Goal: Find specific page/section: Find specific page/section

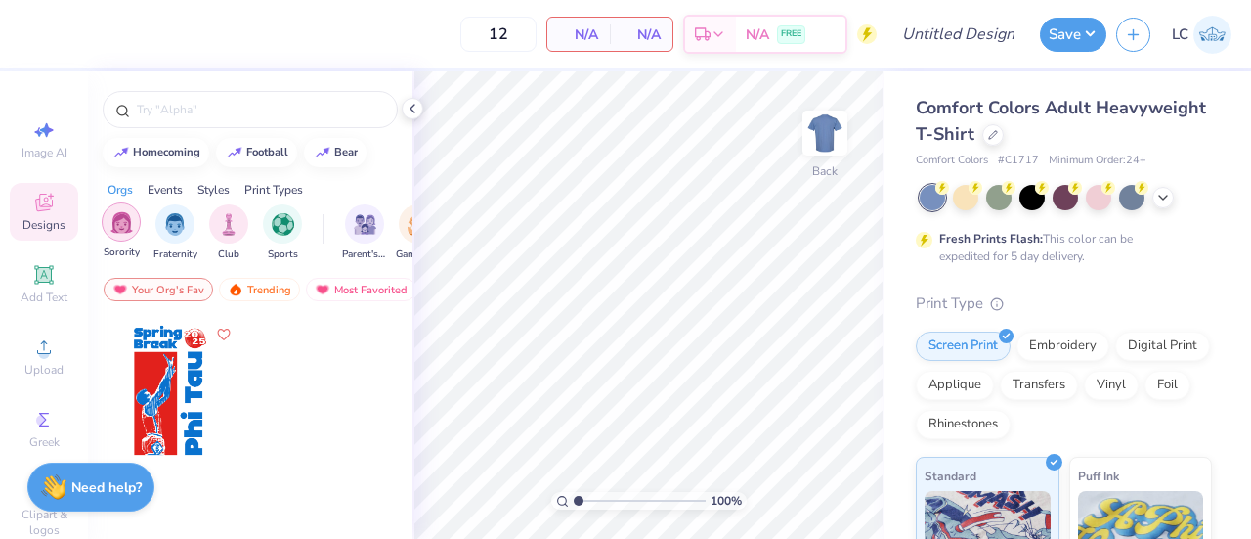
click at [132, 236] on div "filter for Sorority" at bounding box center [121, 221] width 39 height 39
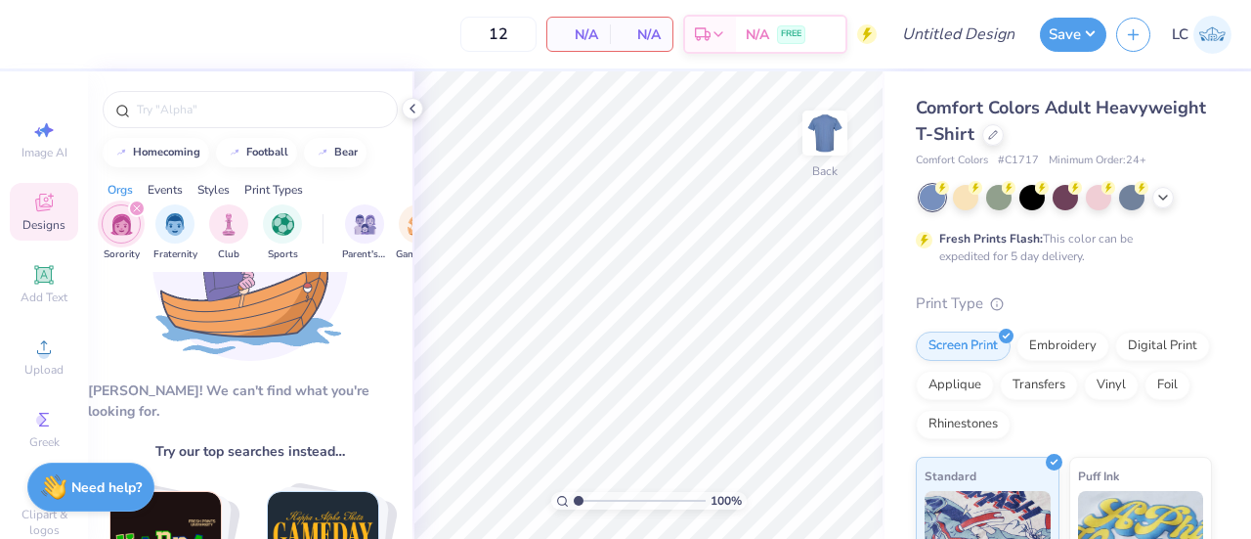
scroll to position [89, 0]
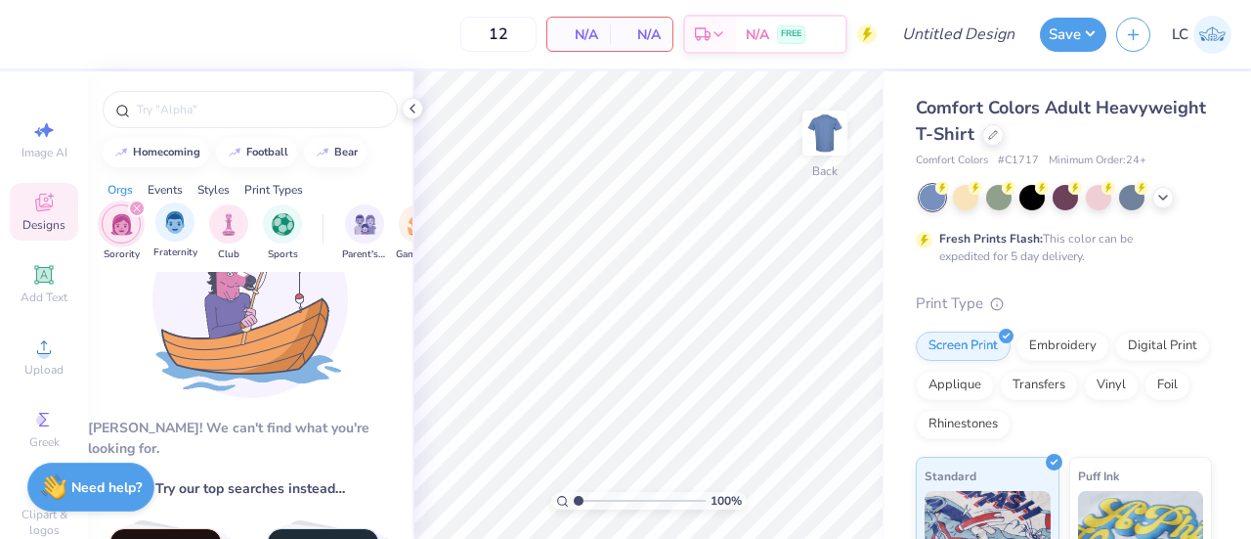
click at [182, 245] on span "Fraternity" at bounding box center [175, 252] width 44 height 15
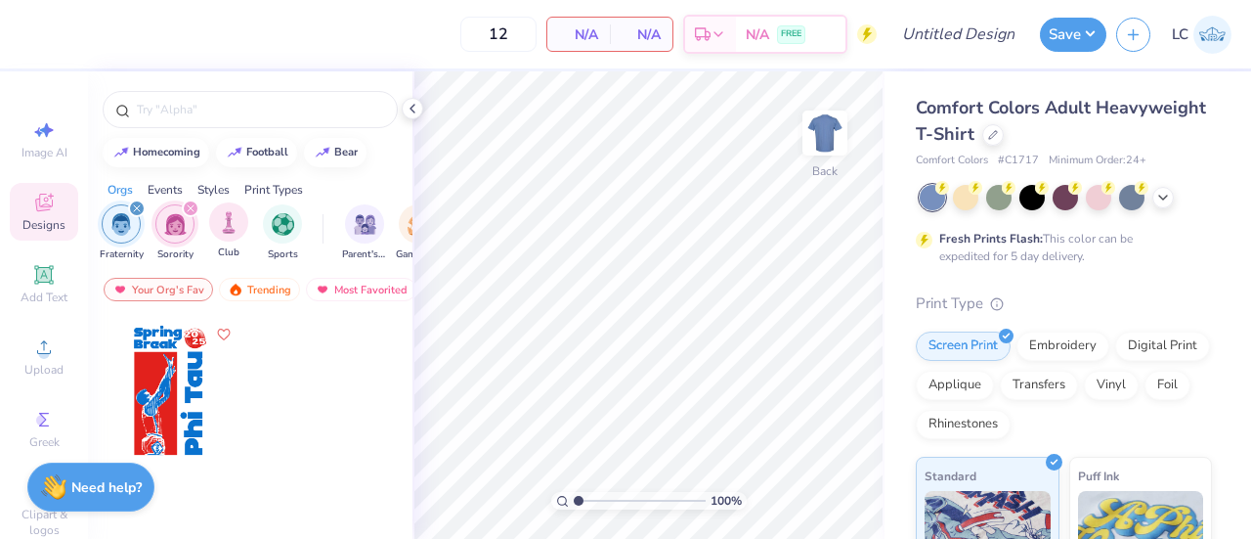
click at [241, 239] on div "Club" at bounding box center [228, 231] width 39 height 58
click at [293, 236] on div "filter for Sports" at bounding box center [282, 221] width 39 height 39
click at [242, 206] on icon "filter for Fraternity" at bounding box center [244, 208] width 6 height 6
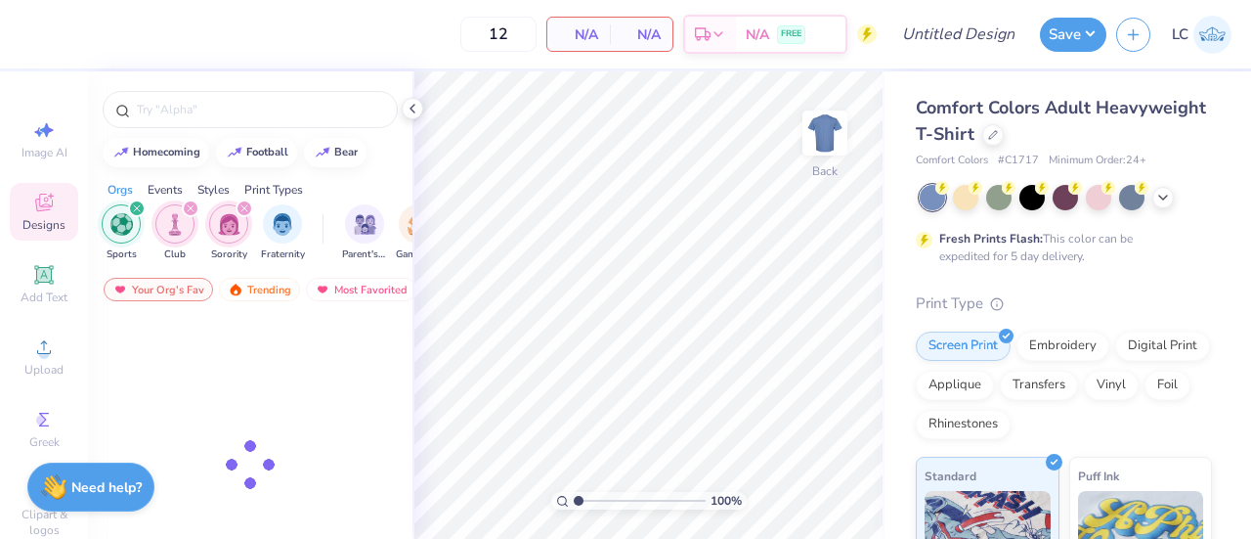
click at [242, 206] on icon "filter for Sorority" at bounding box center [244, 208] width 6 height 6
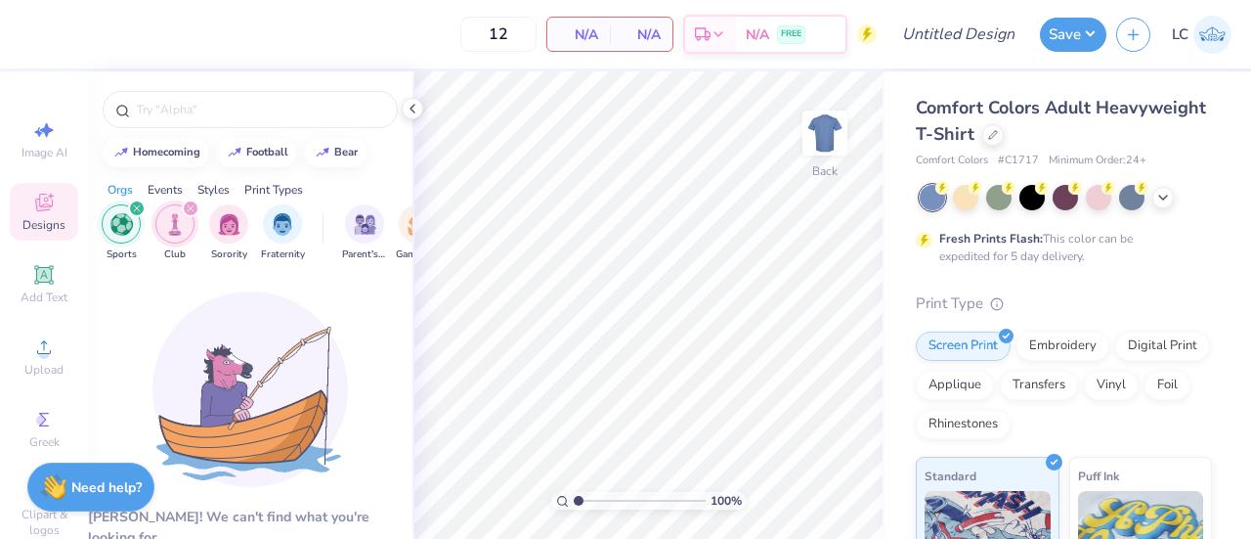
click at [182, 216] on img "filter for Club" at bounding box center [175, 224] width 22 height 22
click at [133, 211] on icon "filter for Sports" at bounding box center [137, 208] width 8 height 8
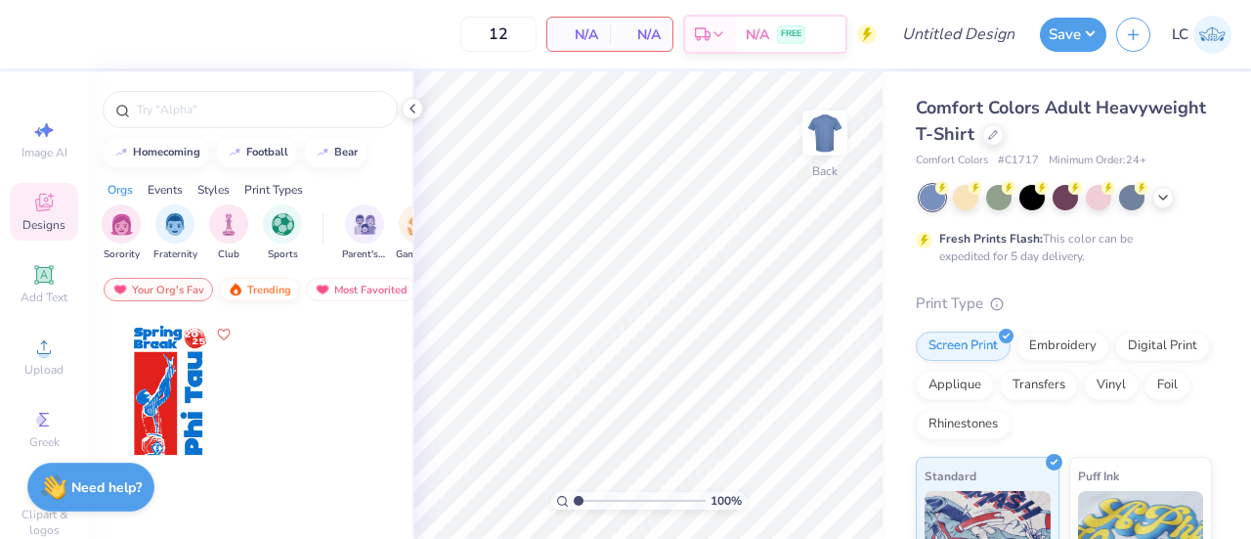
click at [261, 292] on div "Trending" at bounding box center [259, 289] width 81 height 23
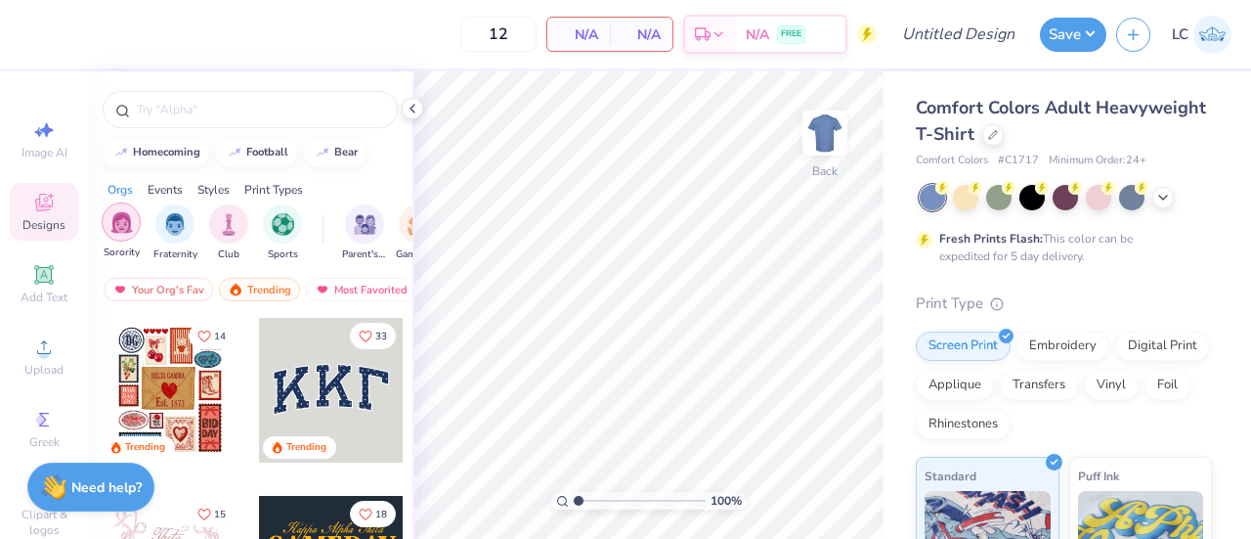
click at [129, 230] on img "filter for Sorority" at bounding box center [121, 222] width 22 height 22
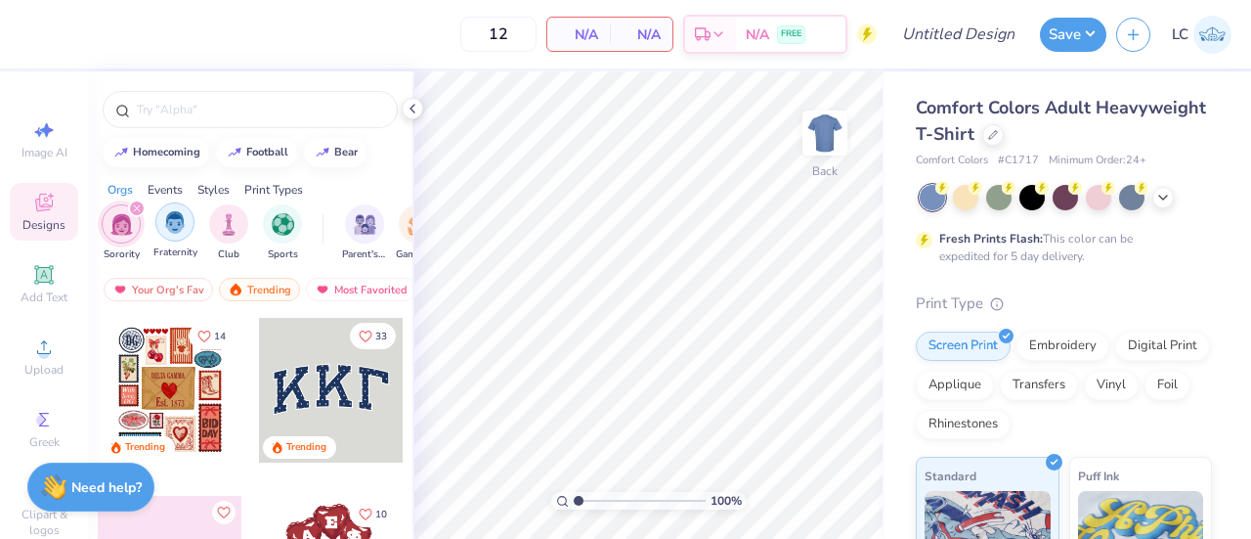
click at [182, 230] on img "filter for Fraternity" at bounding box center [175, 222] width 22 height 22
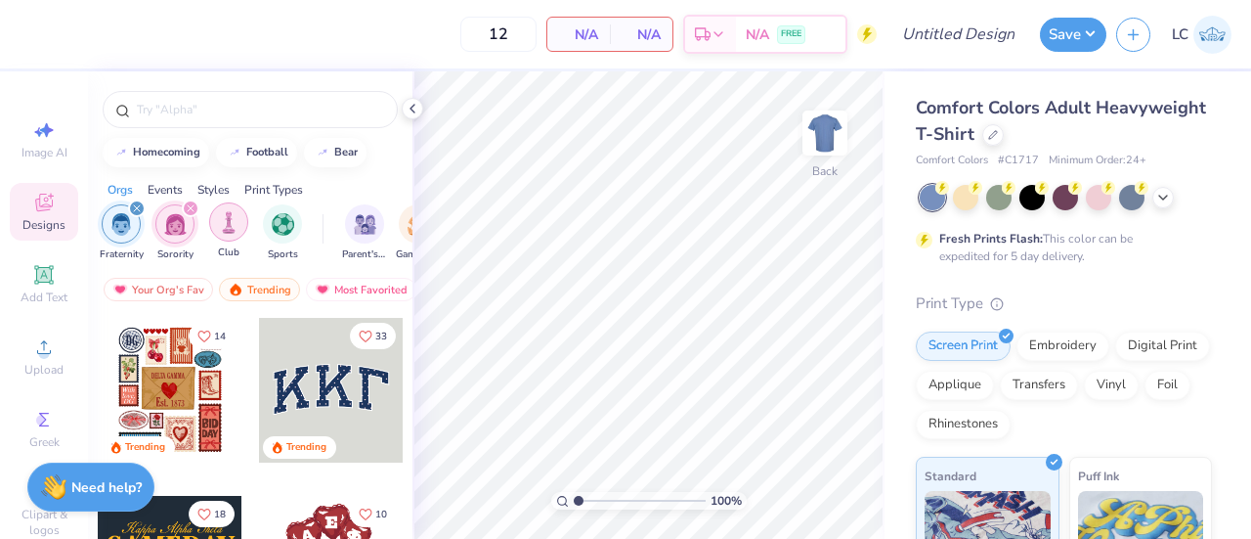
click at [227, 229] on img "filter for Club" at bounding box center [229, 222] width 22 height 22
click at [282, 232] on img "filter for Sports" at bounding box center [283, 222] width 22 height 22
click at [184, 288] on div "Your Org's Fav" at bounding box center [158, 289] width 109 height 23
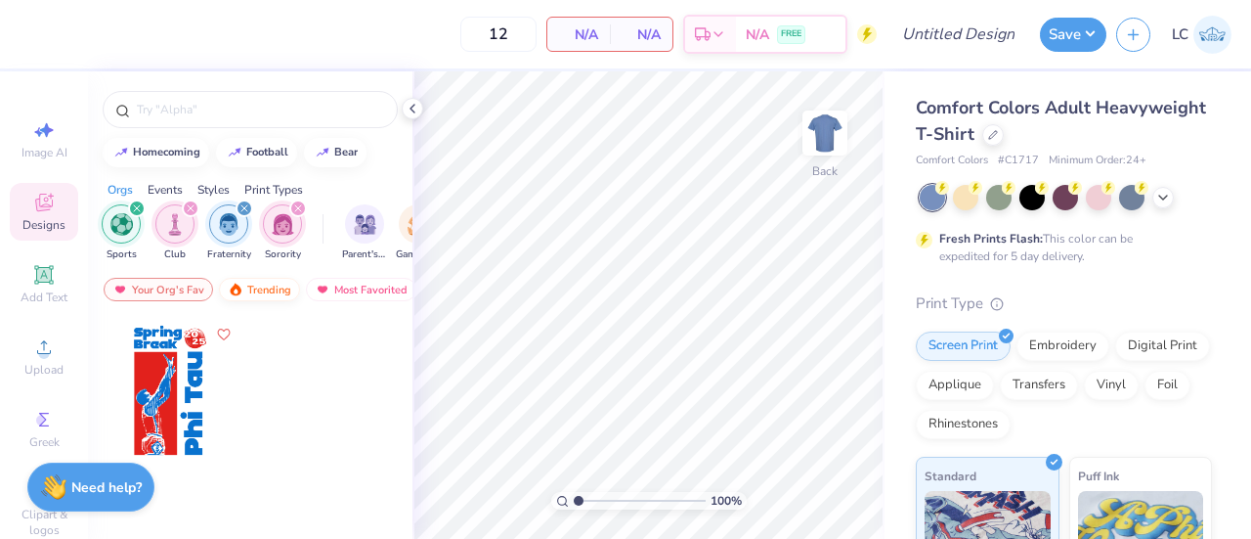
click at [241, 284] on div "Trending" at bounding box center [259, 289] width 81 height 23
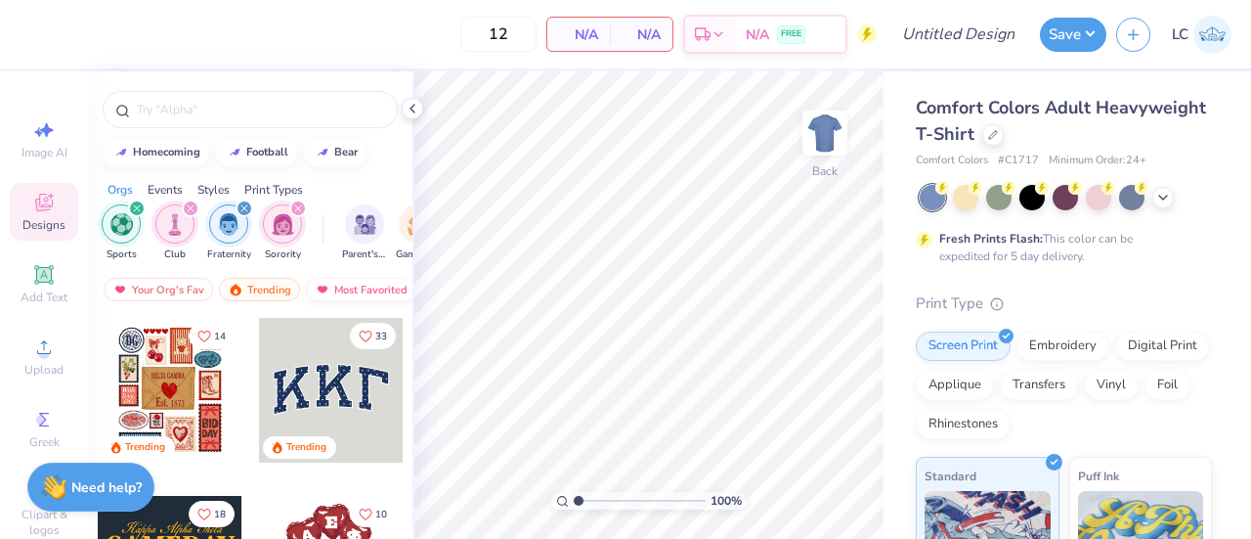
click at [363, 292] on div "Most Favorited" at bounding box center [361, 289] width 110 height 23
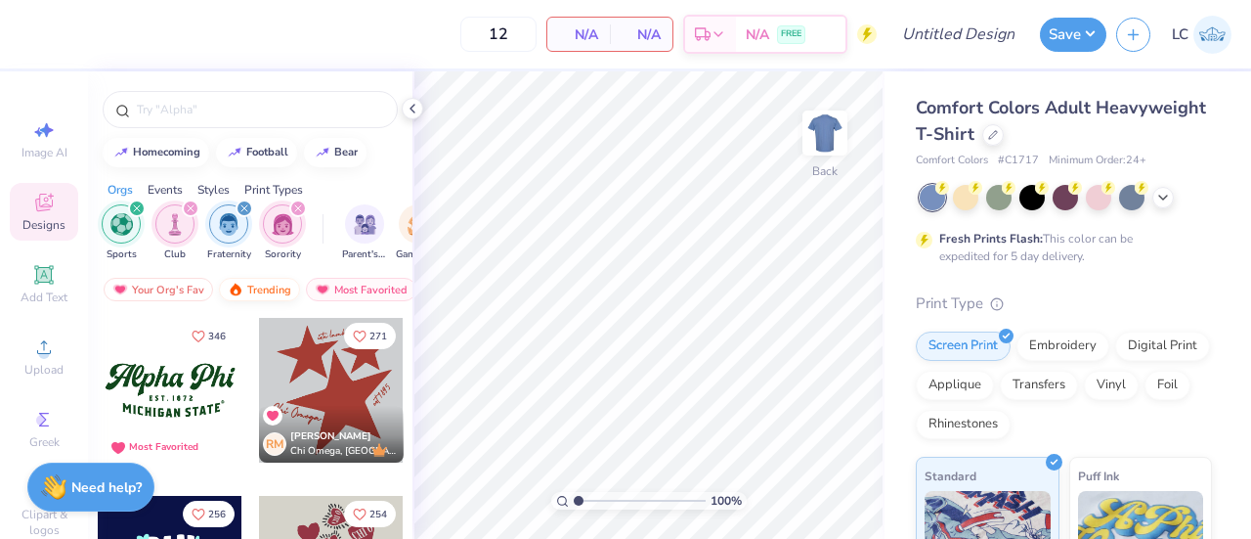
click at [247, 295] on div "Trending" at bounding box center [259, 289] width 81 height 23
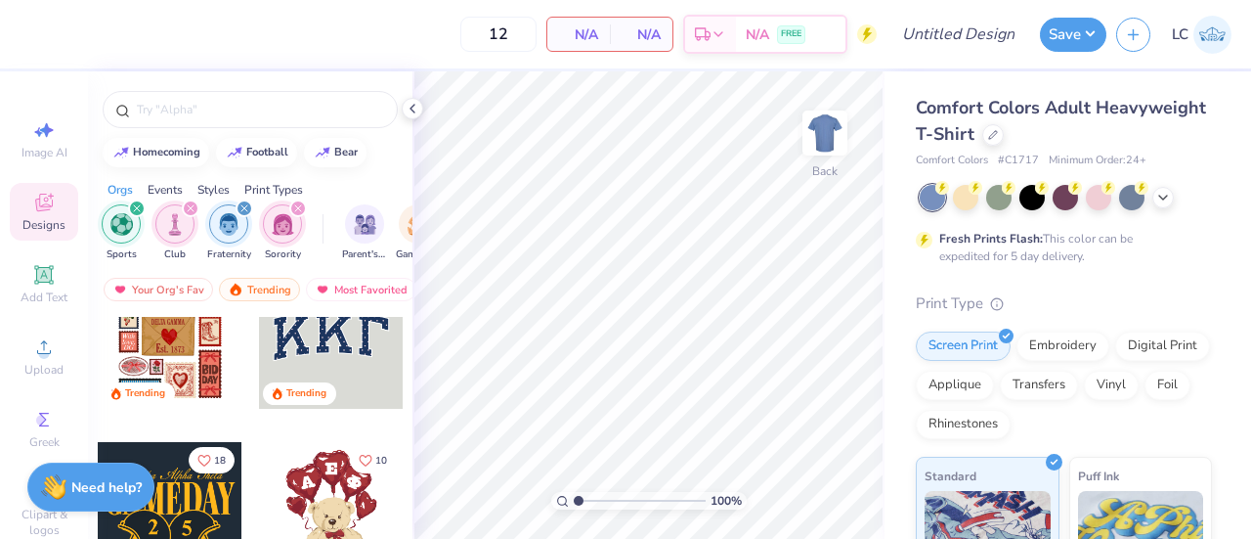
scroll to position [0, 0]
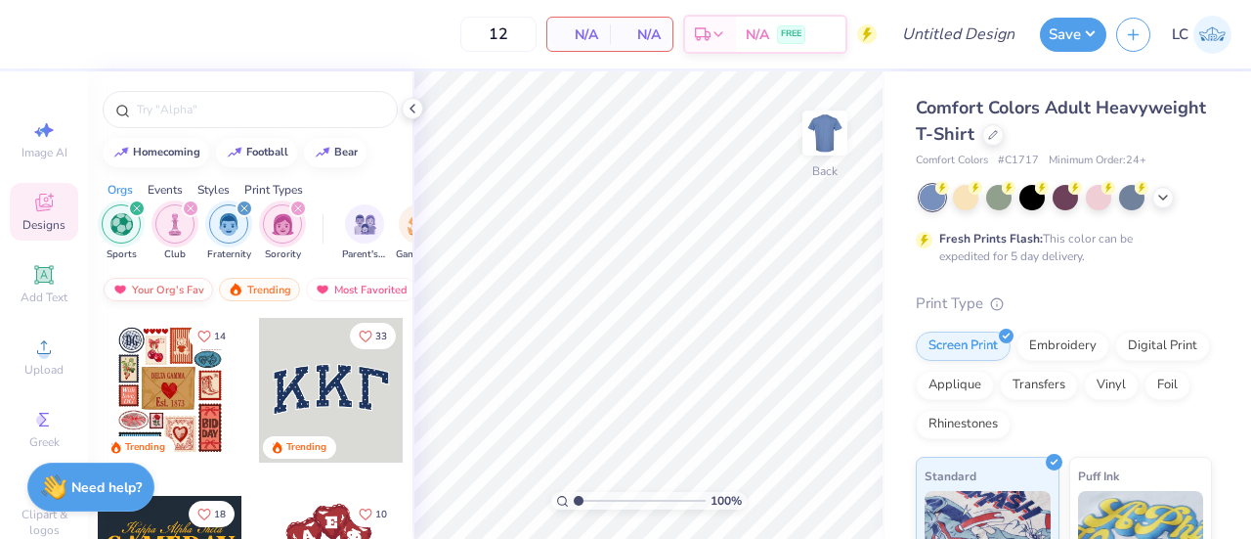
click at [150, 283] on div "Your Org's Fav" at bounding box center [158, 289] width 109 height 23
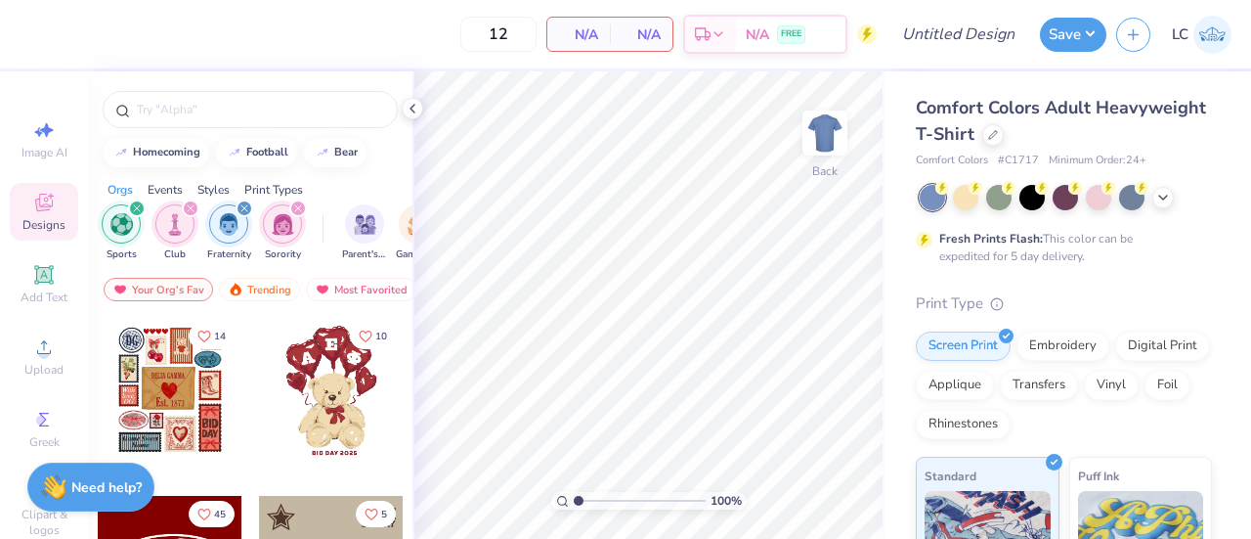
click at [137, 234] on div "filter for Sports" at bounding box center [121, 223] width 39 height 39
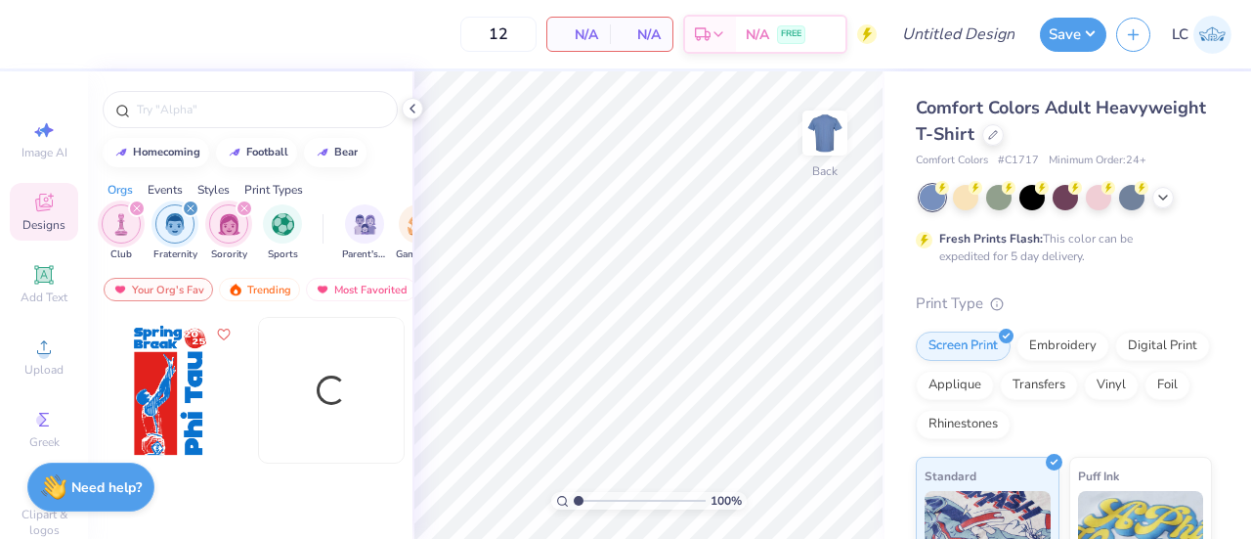
click at [160, 236] on div "Fraternity" at bounding box center [175, 233] width 44 height 58
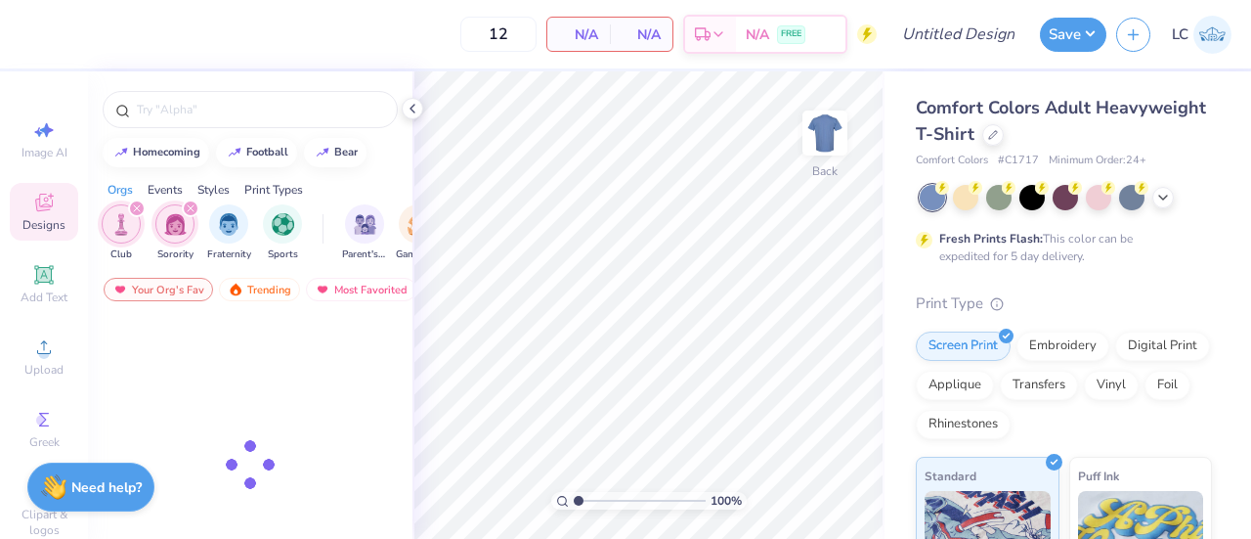
click at [122, 229] on img "filter for Club" at bounding box center [121, 224] width 22 height 22
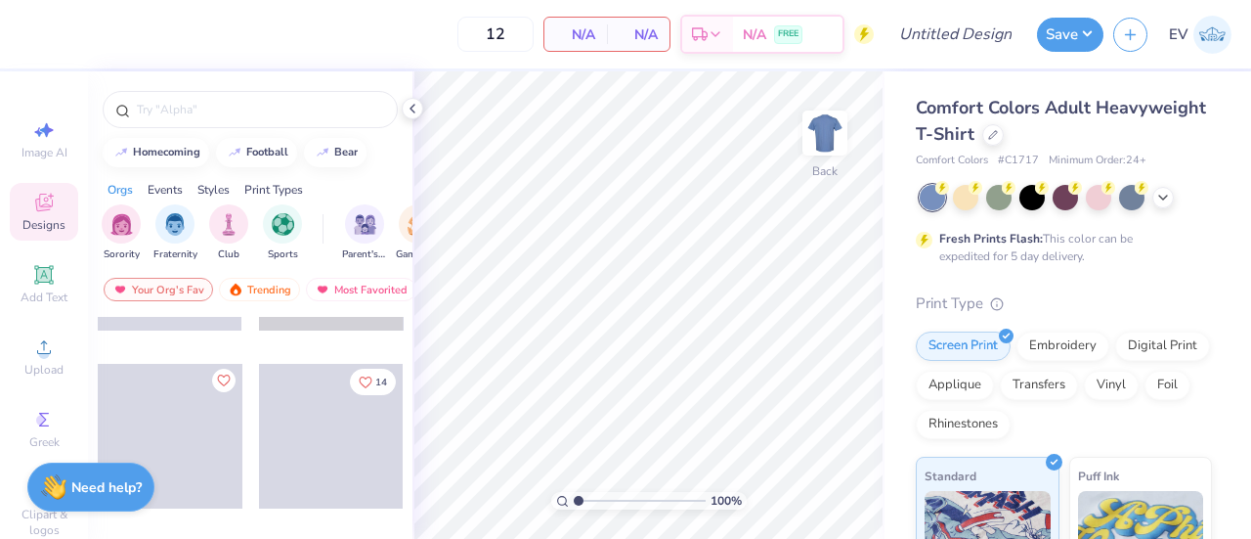
scroll to position [1587, 0]
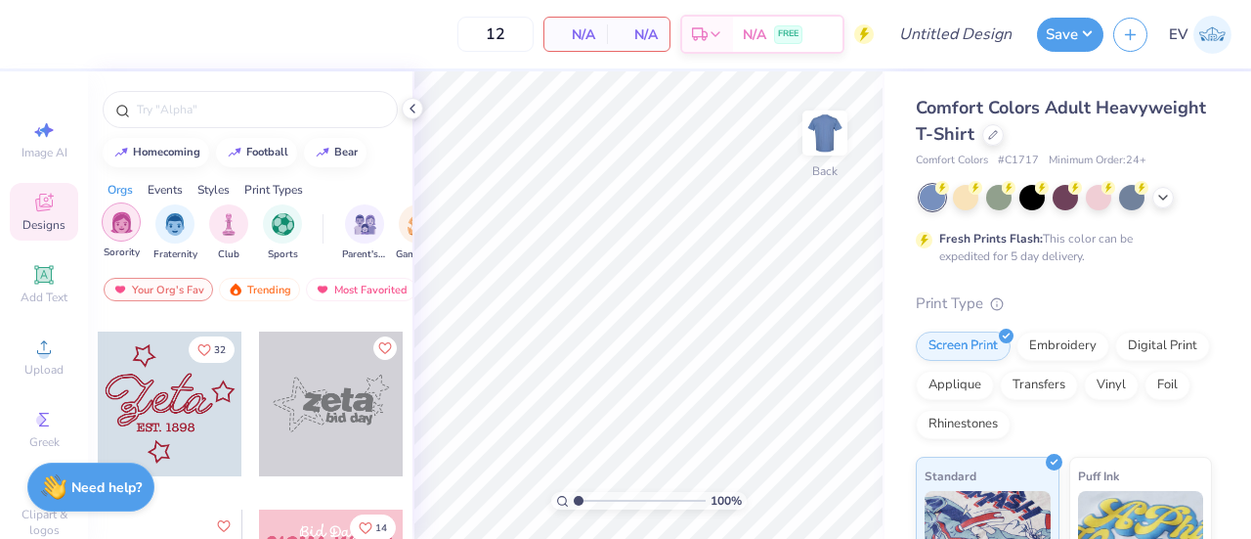
click at [131, 231] on img "filter for Sorority" at bounding box center [121, 222] width 22 height 22
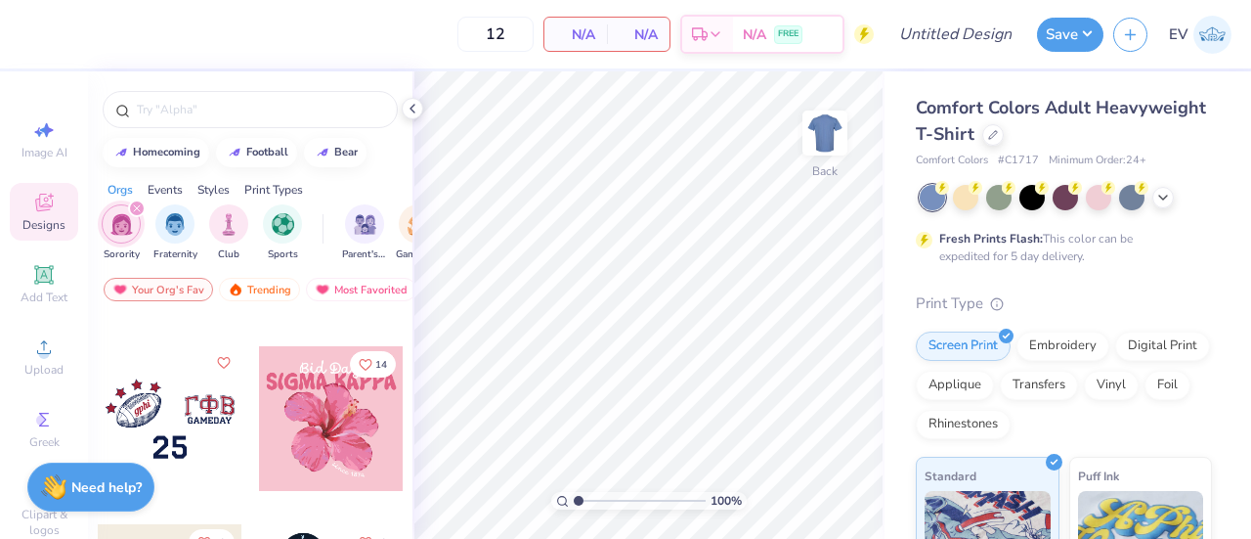
scroll to position [1223, 0]
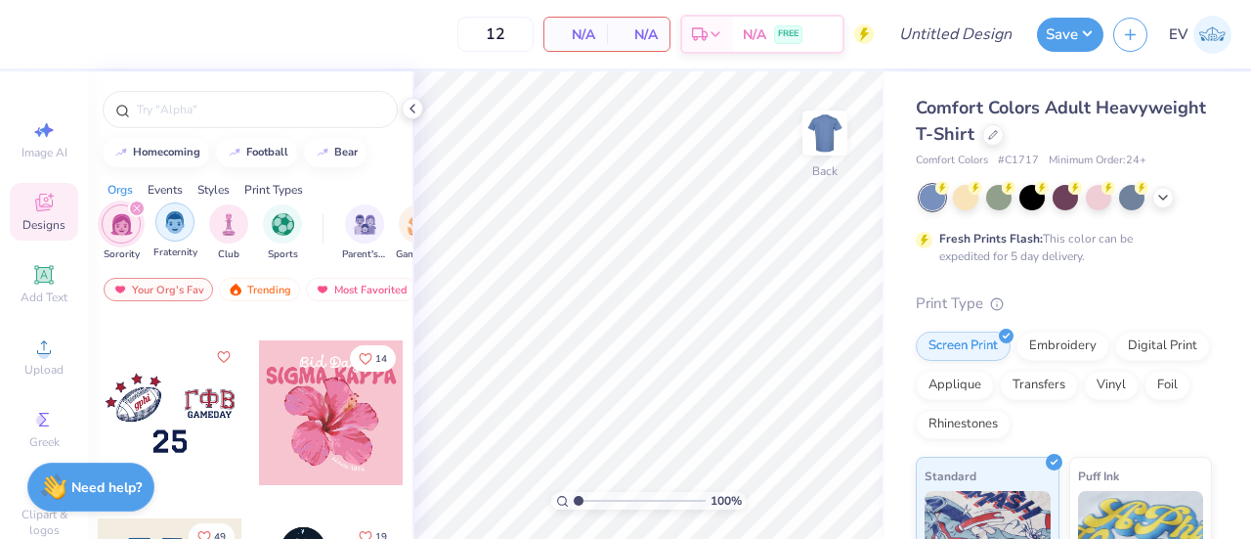
click at [180, 226] on img "filter for Fraternity" at bounding box center [175, 222] width 22 height 22
